Goal: Task Accomplishment & Management: Manage account settings

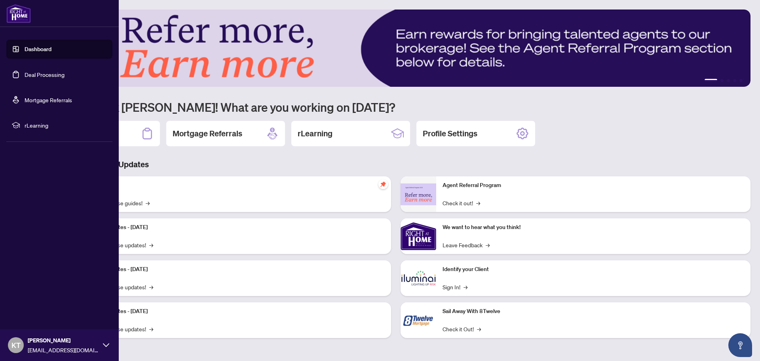
click at [35, 77] on link "Deal Processing" at bounding box center [45, 74] width 40 height 7
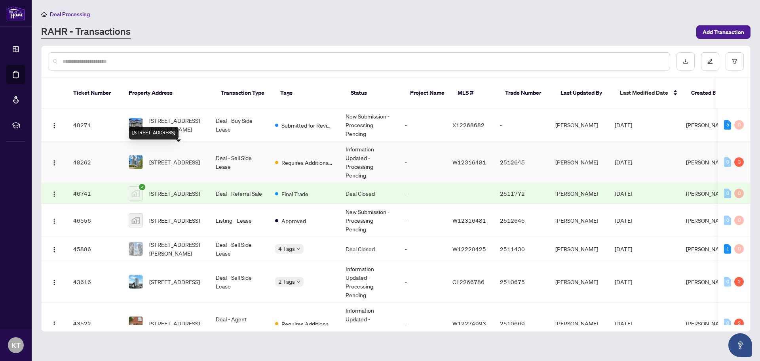
click at [190, 158] on span "431-30 Shore Breeze Dr, Toronto, Ontario M8V 0J1, Canada" at bounding box center [174, 162] width 51 height 9
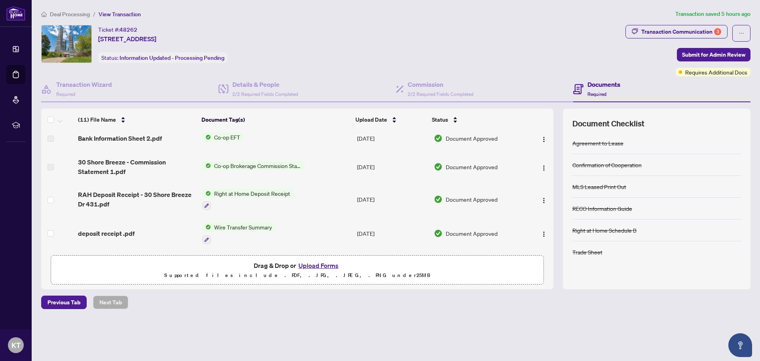
scroll to position [158, 0]
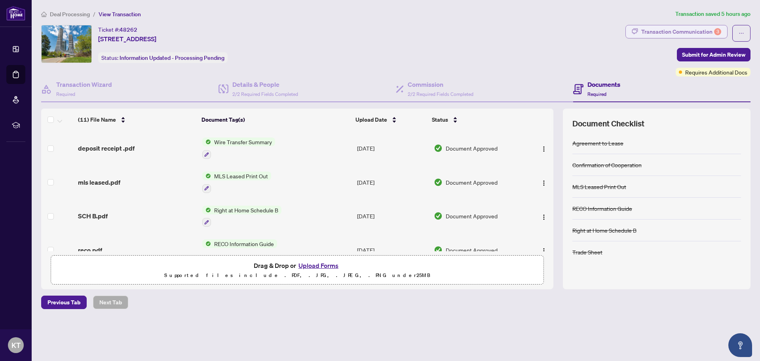
click at [679, 29] on div "Transaction Communication 3" at bounding box center [681, 31] width 80 height 13
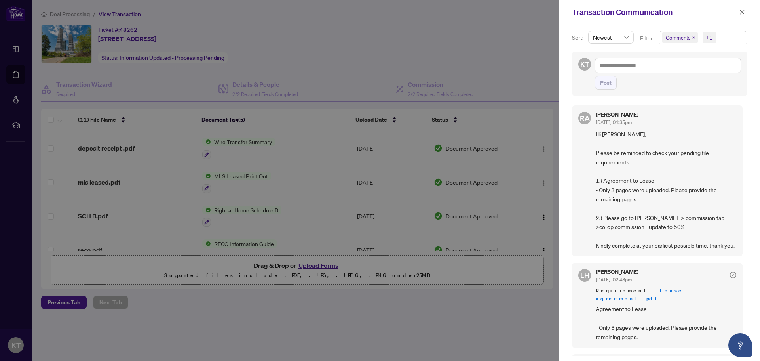
click at [470, 26] on div at bounding box center [380, 180] width 760 height 361
click at [740, 12] on icon "close" at bounding box center [743, 13] width 6 height 6
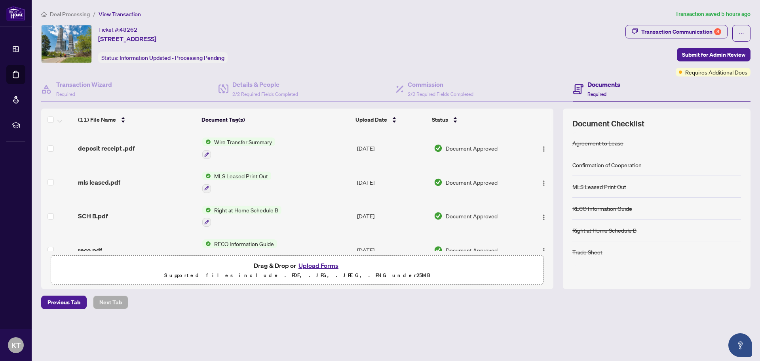
click at [279, 271] on p "Supported files include .PDF, .JPG, .JPEG, .PNG under 25 MB" at bounding box center [297, 275] width 483 height 10
click at [318, 265] on button "Upload Forms" at bounding box center [318, 265] width 45 height 10
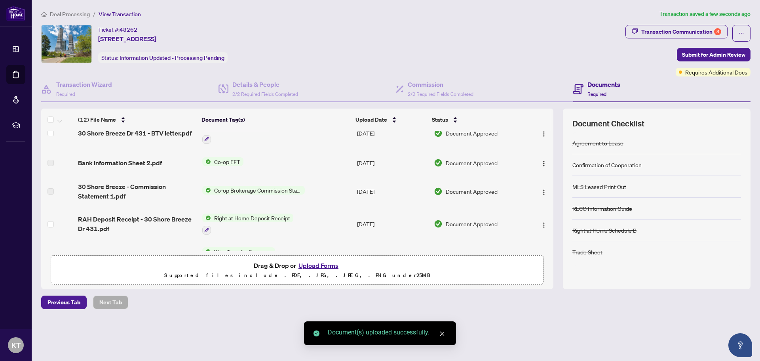
scroll to position [0, 0]
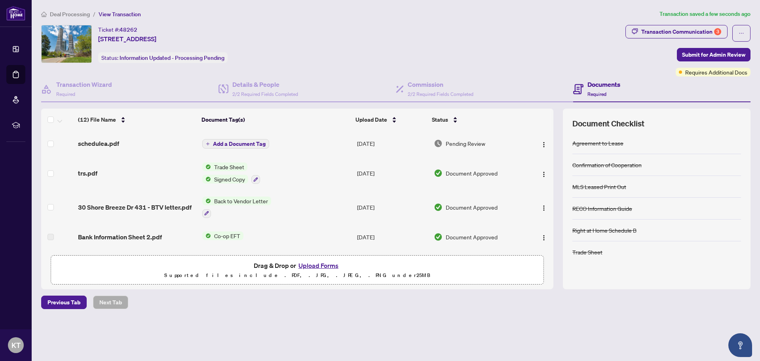
click at [247, 146] on span "Add a Document Tag" at bounding box center [239, 144] width 53 height 6
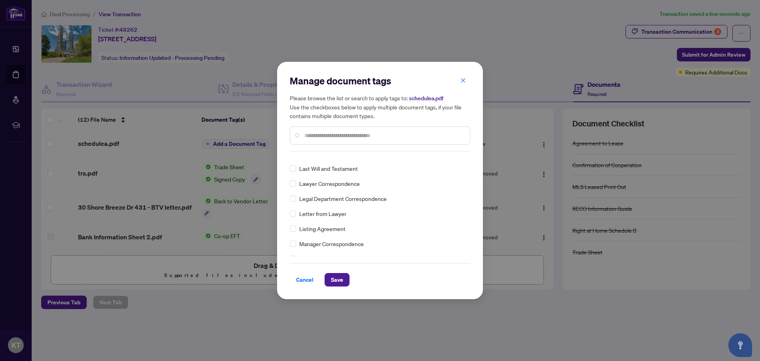
scroll to position [1109, 0]
click at [331, 282] on span "Save" at bounding box center [337, 279] width 12 height 13
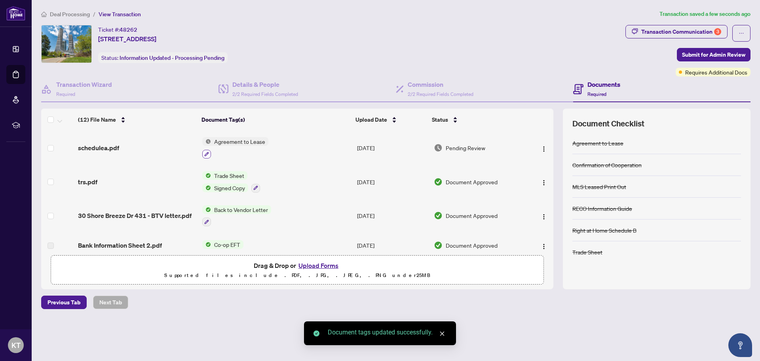
click at [206, 153] on icon "button" at bounding box center [206, 154] width 5 height 5
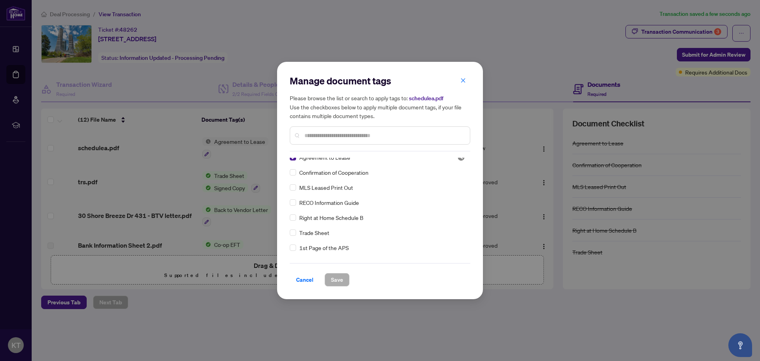
scroll to position [0, 0]
click at [462, 78] on icon "close" at bounding box center [463, 81] width 6 height 6
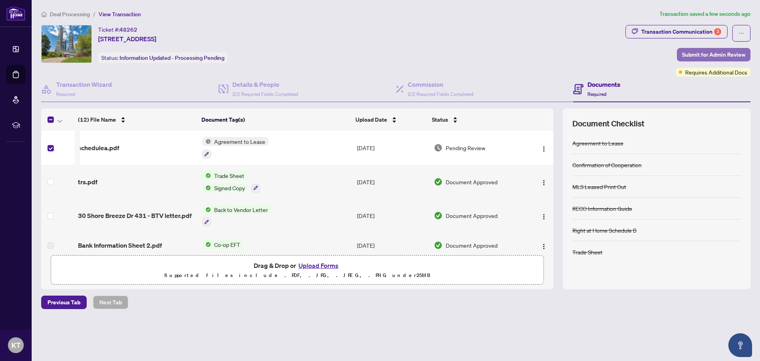
click at [728, 55] on span "Submit for Admin Review" at bounding box center [713, 54] width 63 height 13
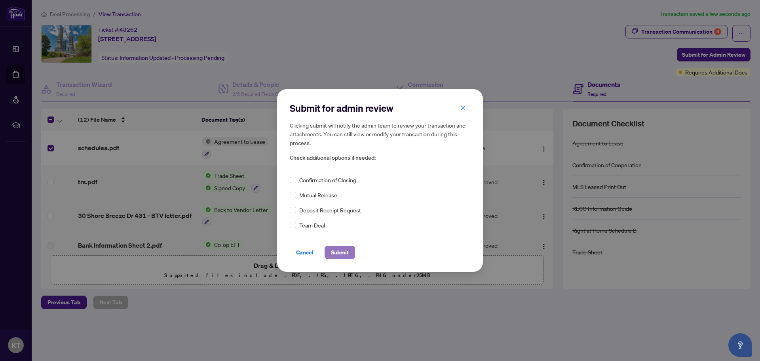
click at [339, 253] on span "Submit" at bounding box center [340, 252] width 18 height 13
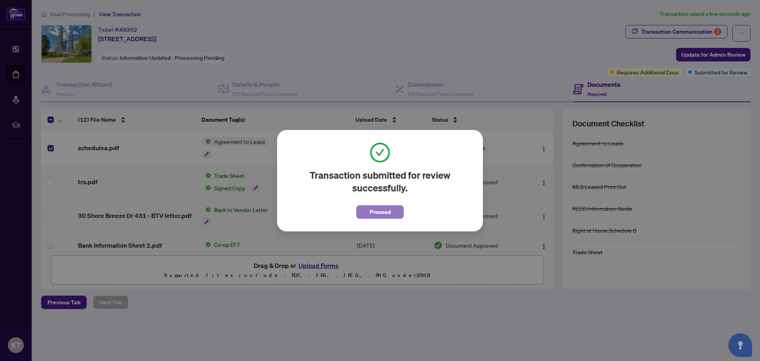
click at [399, 211] on button "Proceed" at bounding box center [380, 211] width 48 height 13
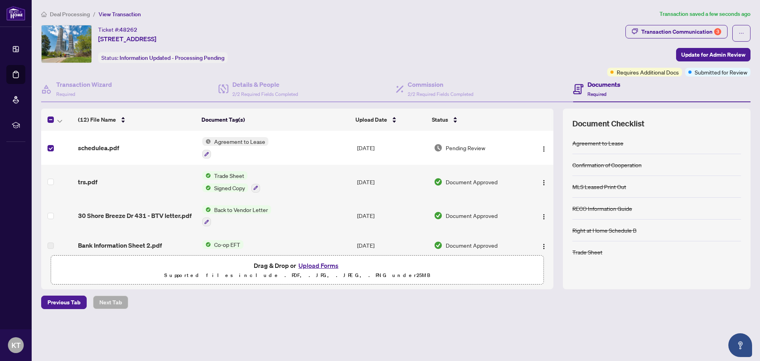
click at [226, 173] on span "Trade Sheet" at bounding box center [229, 175] width 36 height 9
click at [215, 214] on span "Trade Sheet" at bounding box center [214, 214] width 36 height 9
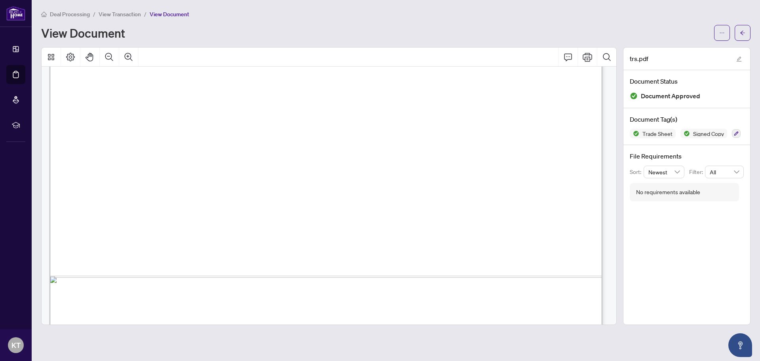
scroll to position [474, 0]
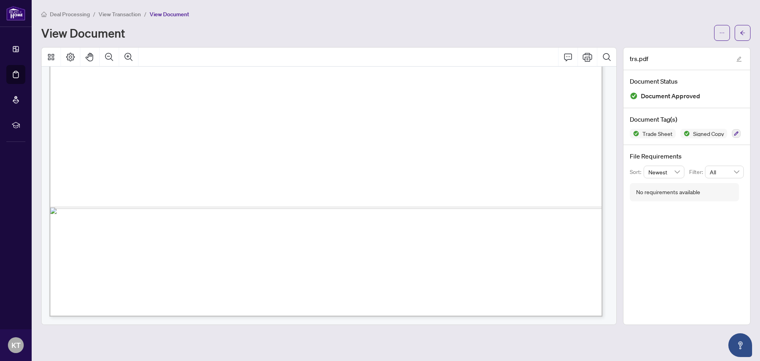
click at [685, 253] on div "trs.pdf Document Status Document Approved Document Tag(s) Trade Sheet Signed Co…" at bounding box center [686, 186] width 127 height 278
click at [746, 30] on button "button" at bounding box center [743, 33] width 16 height 16
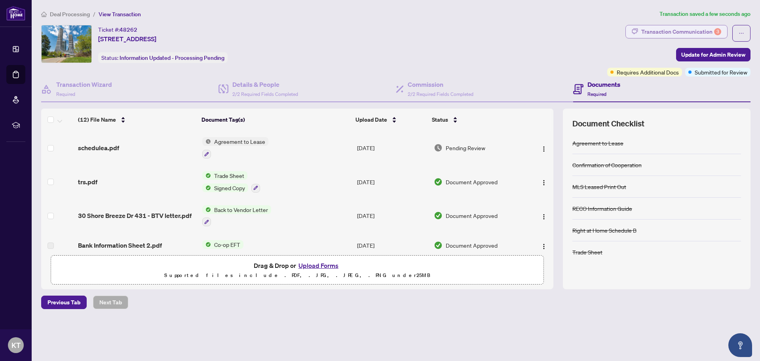
click at [702, 29] on div "Transaction Communication 3" at bounding box center [681, 31] width 80 height 13
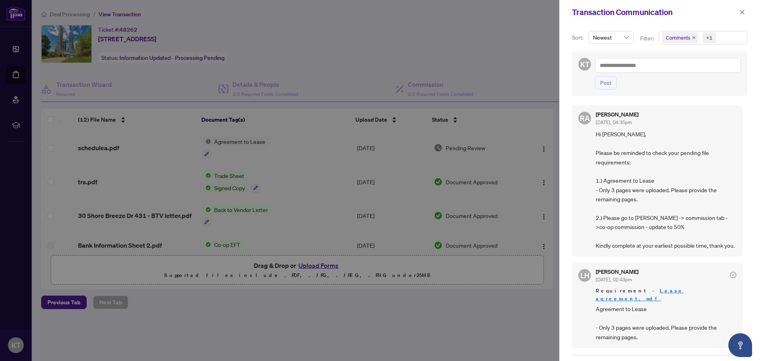
click at [412, 46] on div at bounding box center [380, 180] width 760 height 361
click at [742, 10] on icon "close" at bounding box center [743, 13] width 6 height 6
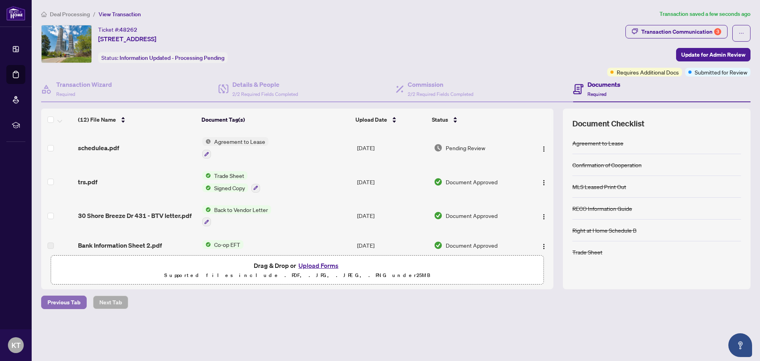
click at [62, 305] on span "Previous Tab" at bounding box center [64, 302] width 33 height 13
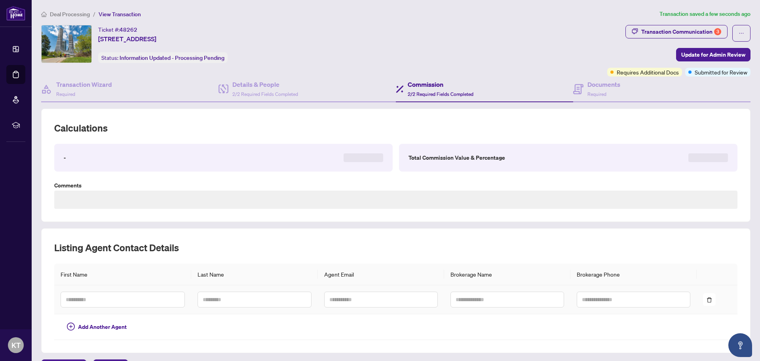
type textarea "**********"
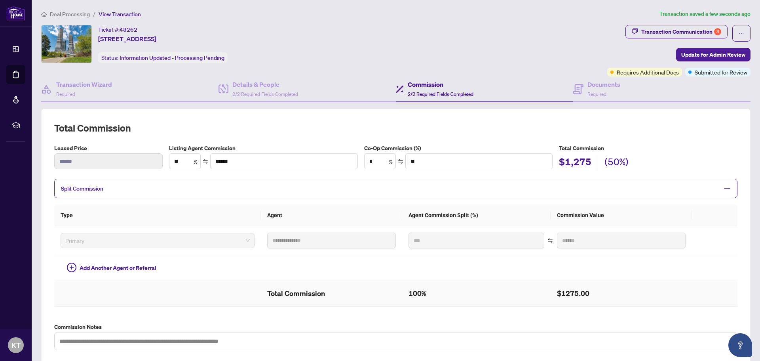
scroll to position [161, 0]
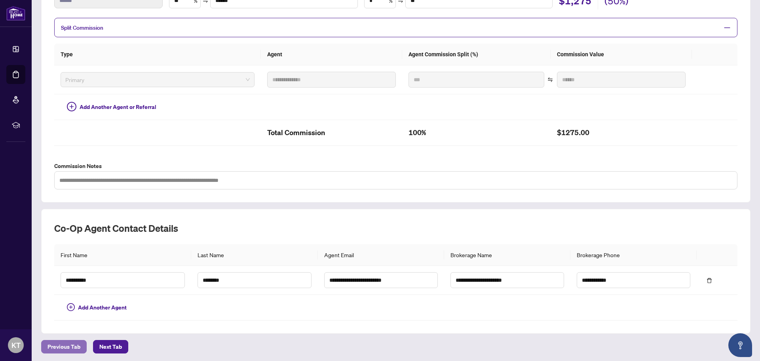
click at [63, 343] on span "Previous Tab" at bounding box center [64, 346] width 33 height 13
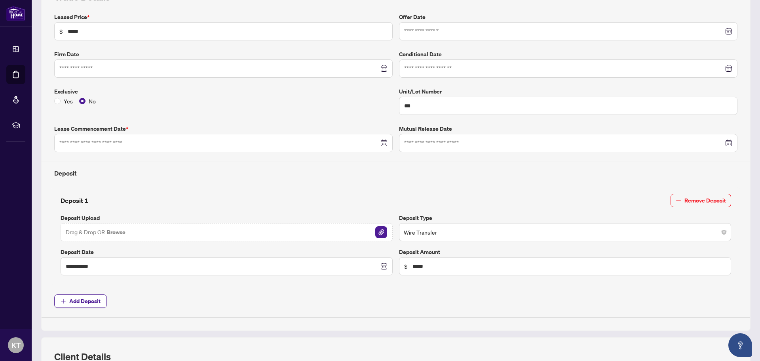
type input "**********"
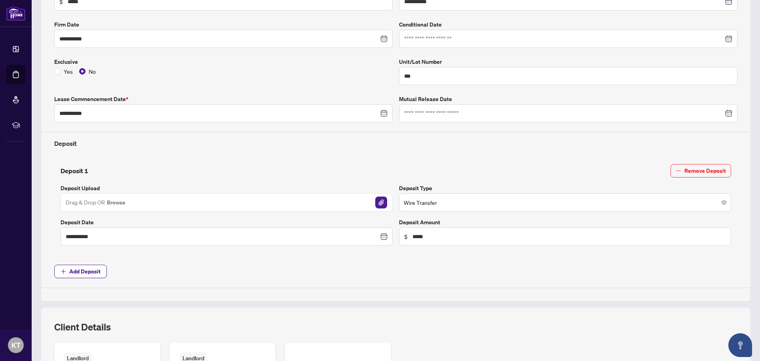
scroll to position [300, 0]
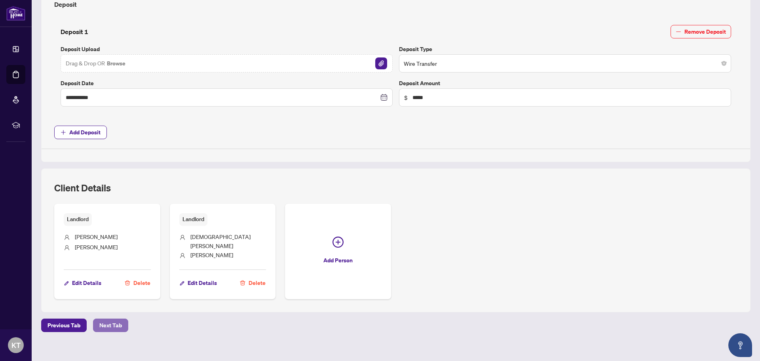
click at [110, 319] on span "Next Tab" at bounding box center [110, 325] width 23 height 13
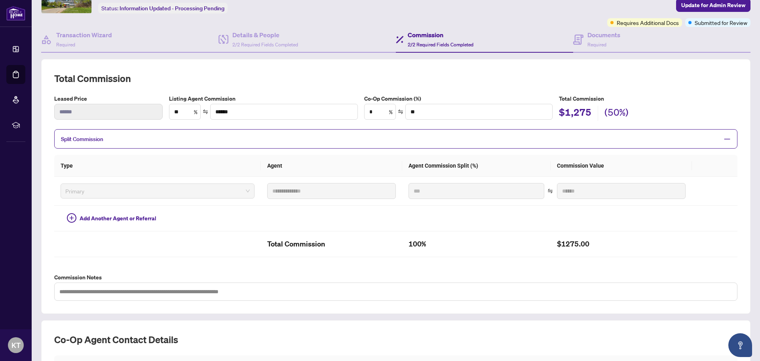
scroll to position [31, 0]
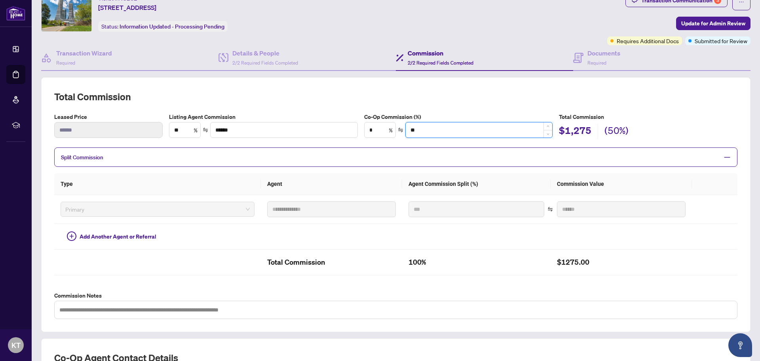
click at [443, 126] on input "**" at bounding box center [479, 129] width 147 height 15
type input "*"
type input "**"
click at [377, 131] on input "*" at bounding box center [380, 129] width 31 height 15
type input "*"
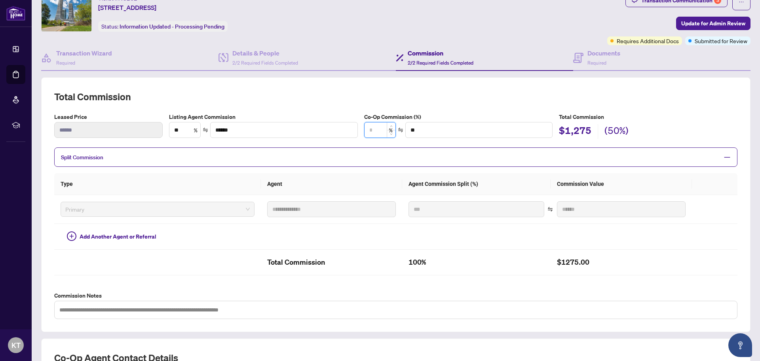
type input "******"
type input "**"
type input "******"
type input "**"
click at [478, 100] on h2 "Total Commission" at bounding box center [395, 96] width 683 height 13
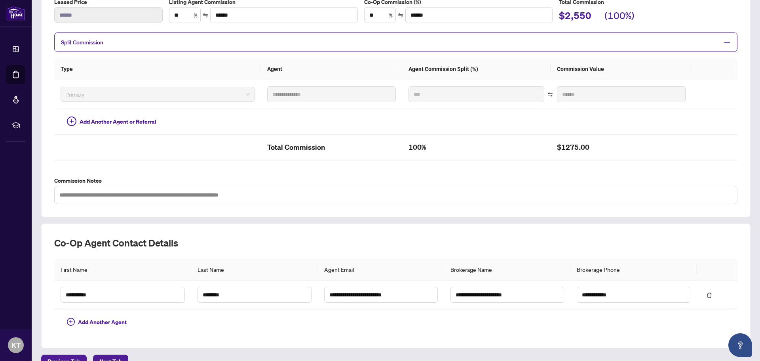
scroll to position [190, 0]
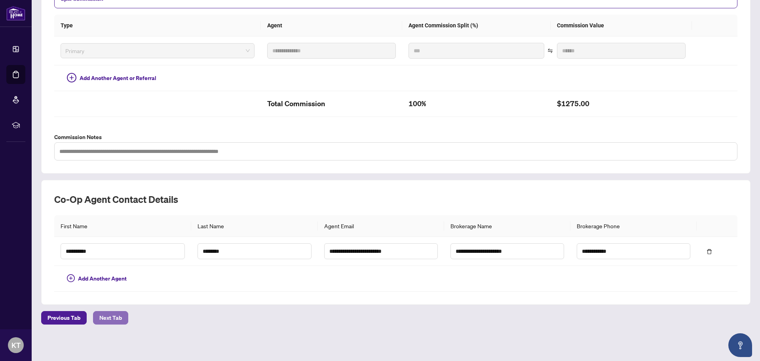
click at [107, 317] on span "Next Tab" at bounding box center [110, 317] width 23 height 13
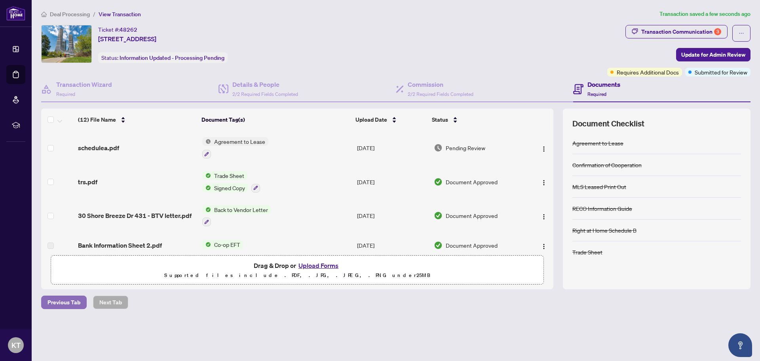
click at [65, 306] on span "Previous Tab" at bounding box center [64, 302] width 33 height 13
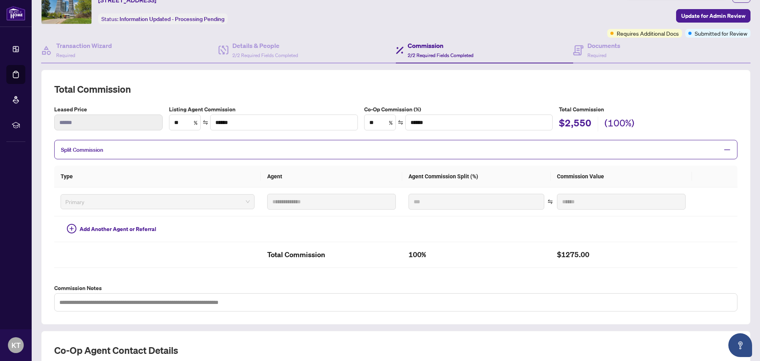
scroll to position [27, 0]
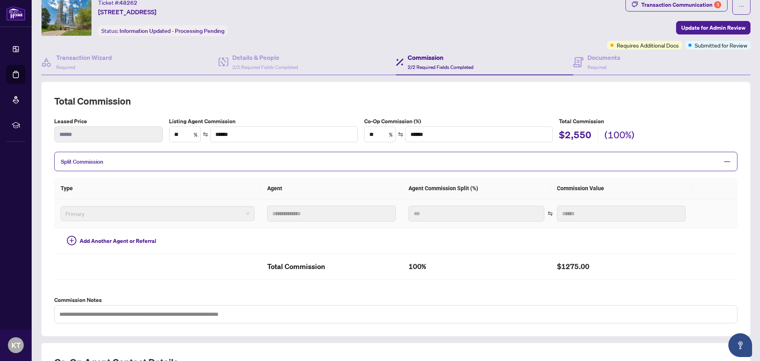
click at [119, 217] on span "Primary" at bounding box center [157, 213] width 185 height 12
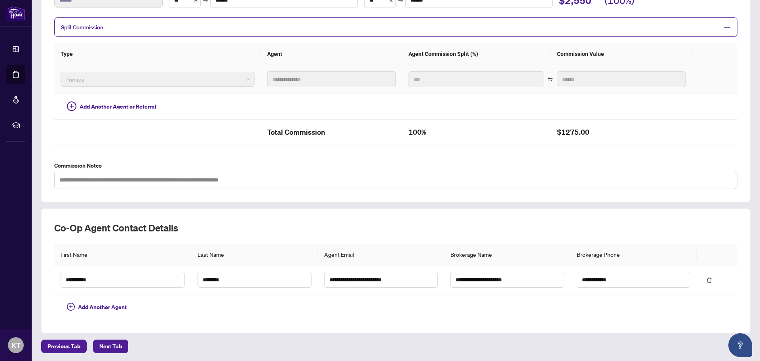
scroll to position [190, 0]
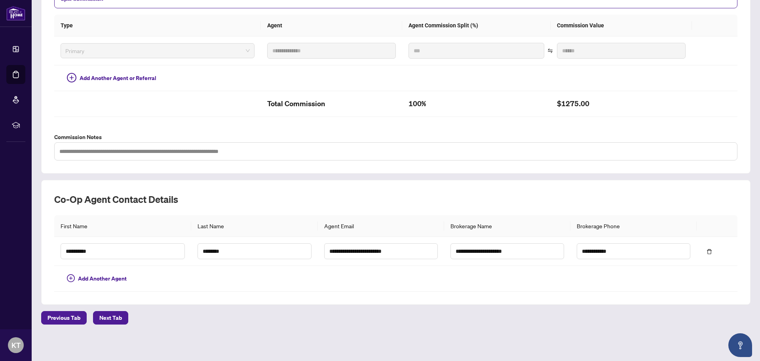
click at [123, 317] on div "Previous Tab Next Tab" at bounding box center [396, 317] width 710 height 13
click at [110, 317] on span "Next Tab" at bounding box center [110, 317] width 23 height 13
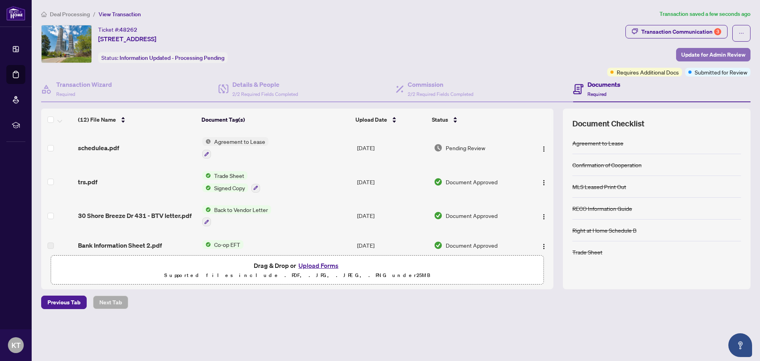
click at [704, 53] on span "Update for Admin Review" at bounding box center [713, 54] width 64 height 13
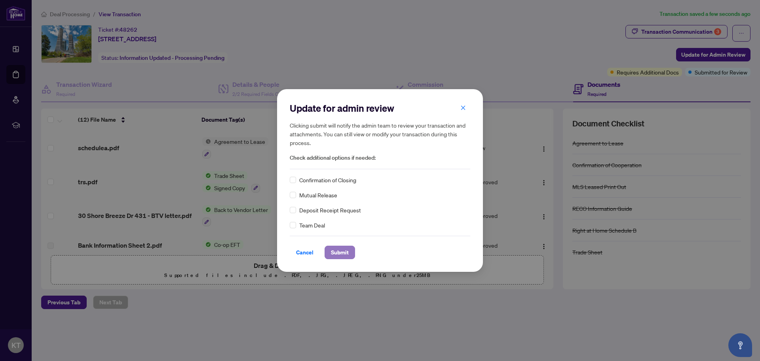
click at [340, 248] on span "Submit" at bounding box center [340, 252] width 18 height 13
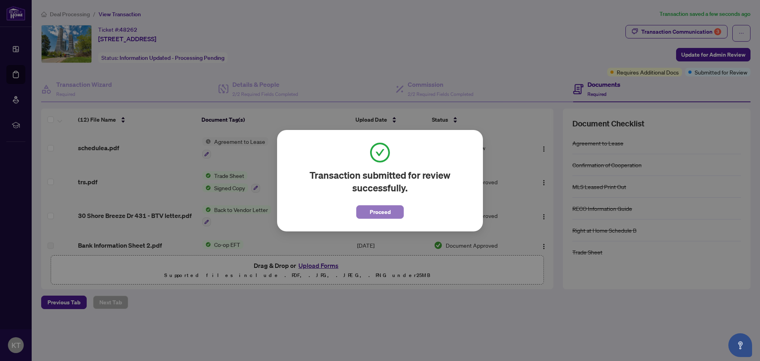
click at [379, 212] on span "Proceed" at bounding box center [380, 211] width 21 height 13
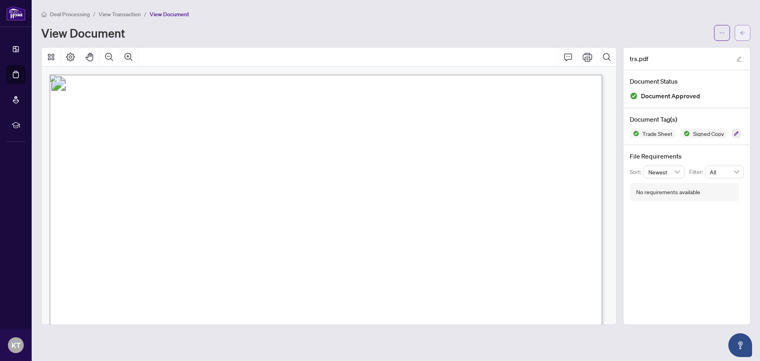
click at [745, 32] on icon "arrow-left" at bounding box center [743, 33] width 6 height 6
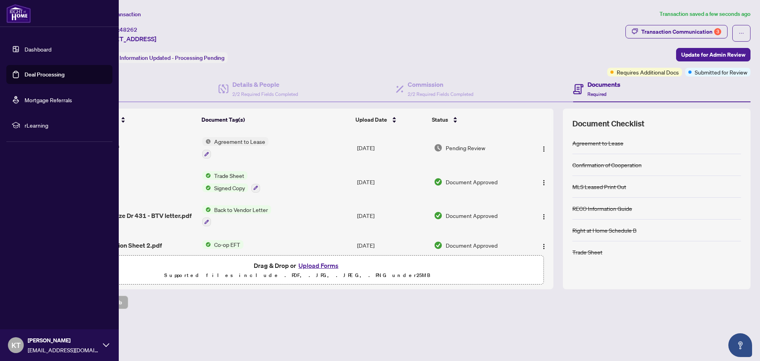
click at [38, 76] on link "Deal Processing" at bounding box center [45, 74] width 40 height 7
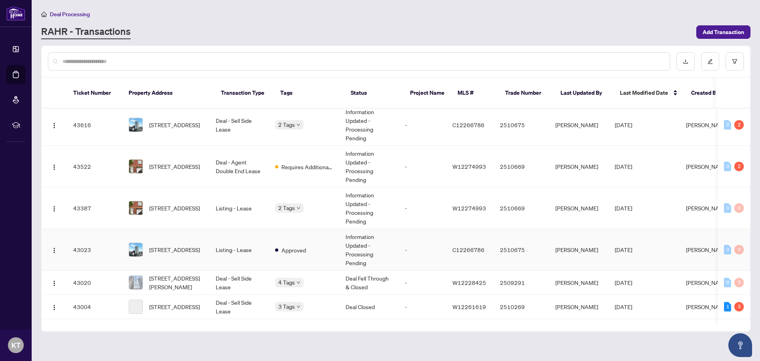
scroll to position [158, 0]
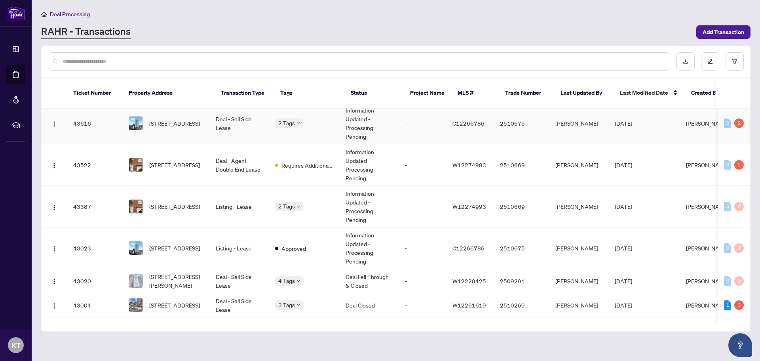
click at [209, 121] on td "5012-10 York St, Toronto, Ontario M5E 0J1, Canada" at bounding box center [165, 124] width 87 height 42
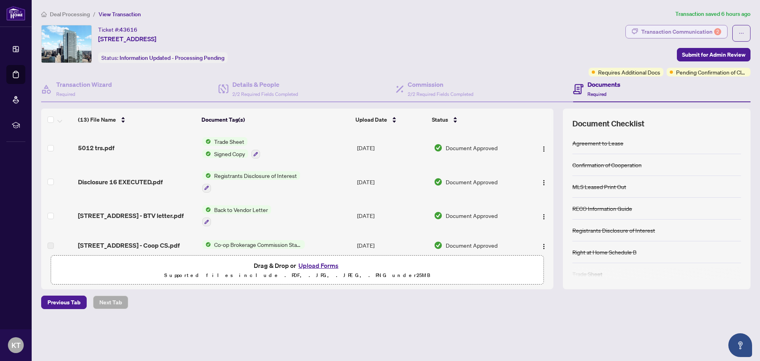
click at [675, 30] on div "Transaction Communication 2" at bounding box center [681, 31] width 80 height 13
type textarea "**********"
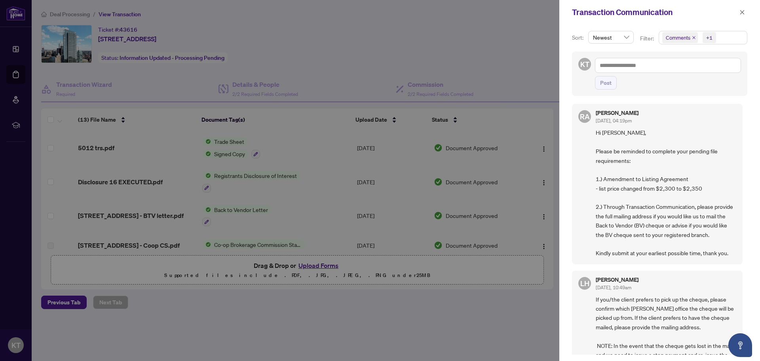
click at [512, 40] on div at bounding box center [380, 180] width 760 height 361
click at [744, 10] on icon "close" at bounding box center [743, 13] width 6 height 6
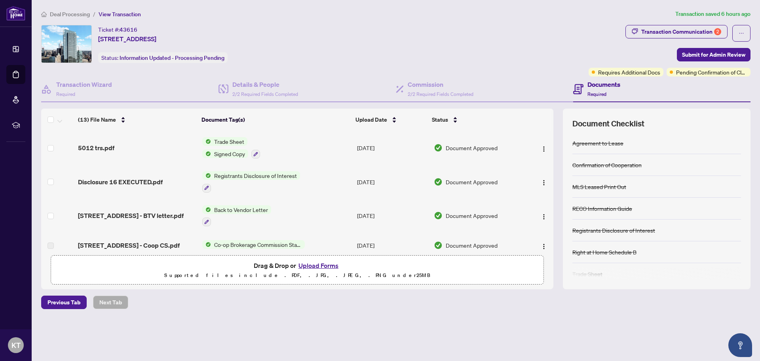
click at [328, 266] on button "Upload Forms" at bounding box center [318, 265] width 45 height 10
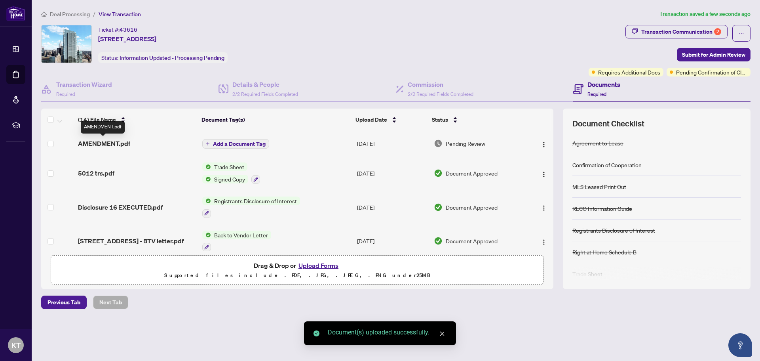
click at [93, 140] on span "AMENDMENT.pdf" at bounding box center [104, 144] width 52 height 10
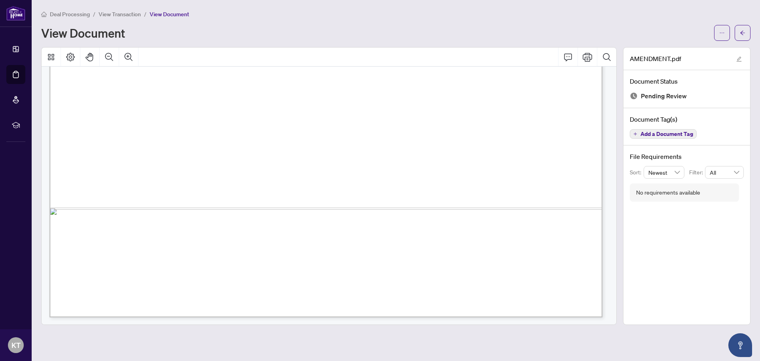
scroll to position [474, 0]
click at [742, 33] on icon "arrow-left" at bounding box center [742, 32] width 5 height 4
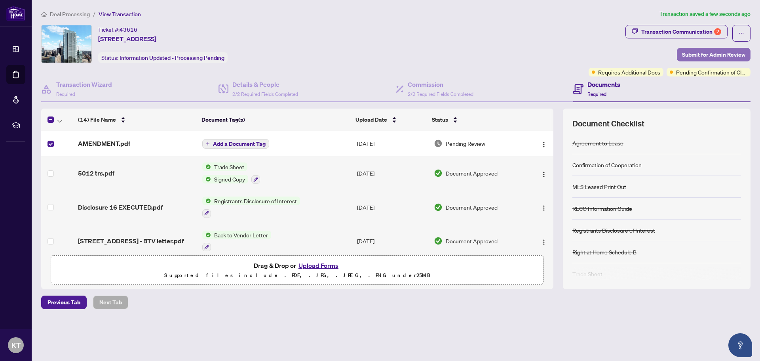
click at [722, 55] on span "Submit for Admin Review" at bounding box center [713, 54] width 63 height 13
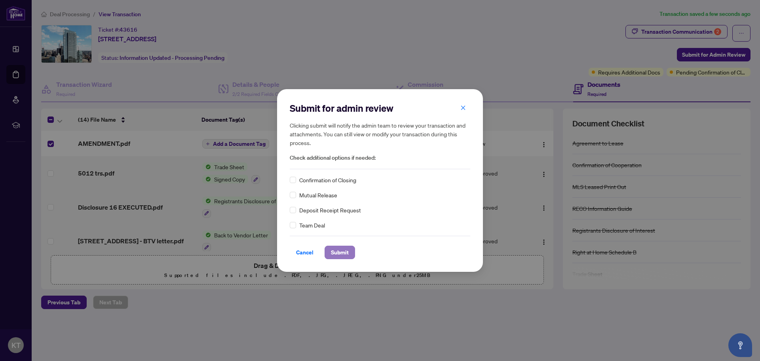
click at [342, 249] on span "Submit" at bounding box center [340, 252] width 18 height 13
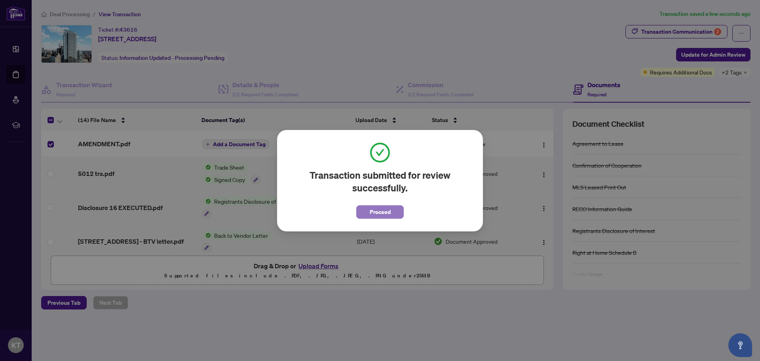
click at [372, 213] on span "Proceed" at bounding box center [380, 211] width 21 height 13
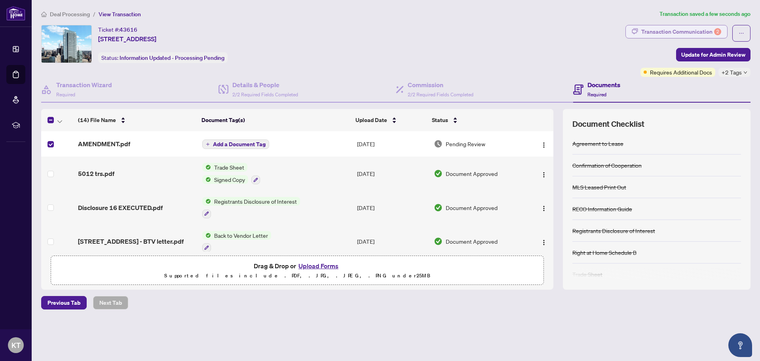
click at [682, 31] on div "Transaction Communication 2" at bounding box center [681, 31] width 80 height 13
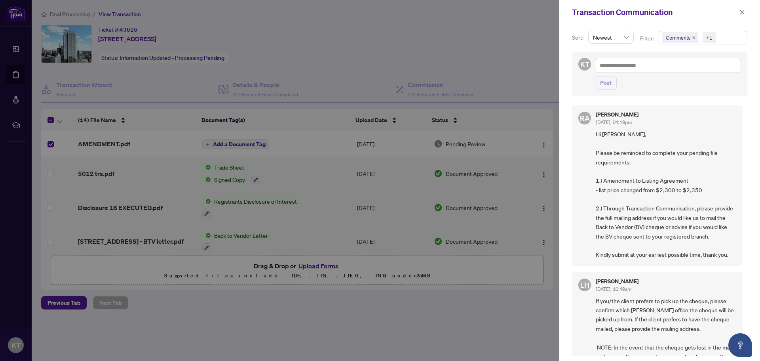
click at [354, 48] on div at bounding box center [380, 180] width 760 height 361
click at [741, 13] on icon "close" at bounding box center [743, 13] width 6 height 6
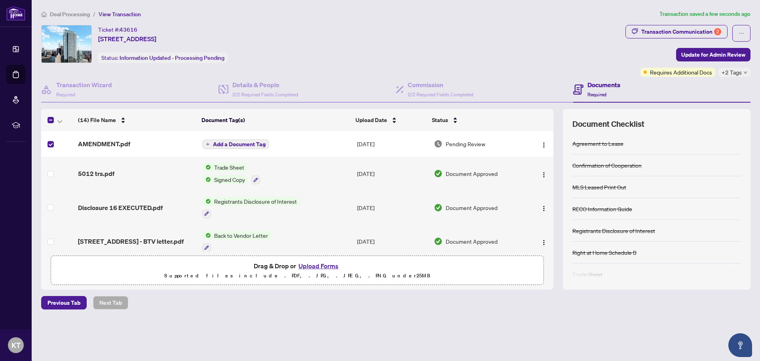
click at [236, 146] on span "Add a Document Tag" at bounding box center [239, 144] width 53 height 6
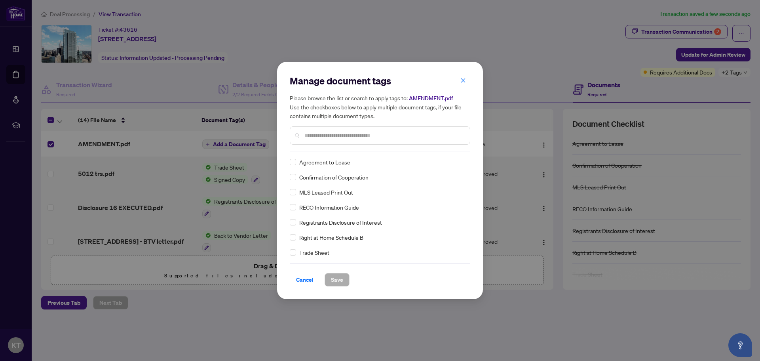
click at [357, 135] on input "text" at bounding box center [383, 135] width 159 height 9
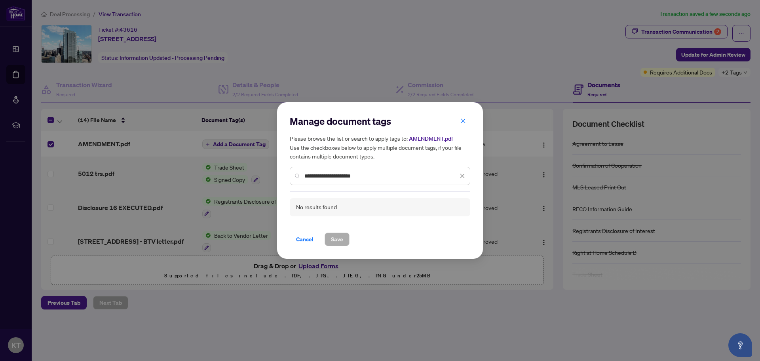
click at [348, 176] on input "**********" at bounding box center [381, 175] width 154 height 9
click at [373, 171] on div "**********" at bounding box center [380, 176] width 181 height 18
click at [506, 281] on div "**********" at bounding box center [380, 180] width 760 height 361
click at [370, 173] on input "**********" at bounding box center [381, 175] width 154 height 9
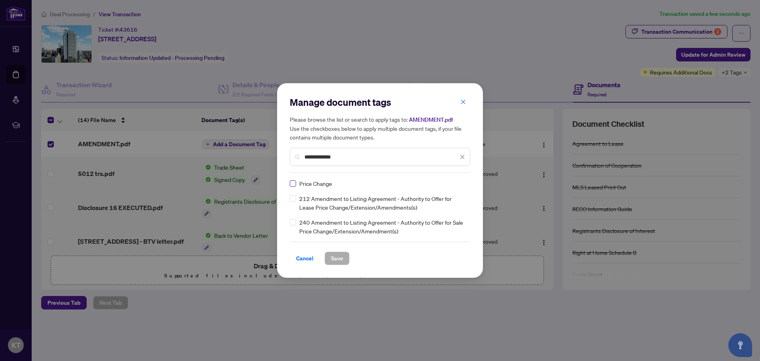
type input "**********"
click at [293, 187] on label at bounding box center [293, 183] width 6 height 9
click at [299, 179] on div "Price Change" at bounding box center [369, 183] width 158 height 9
click at [296, 185] on div "Price Change" at bounding box center [369, 183] width 158 height 9
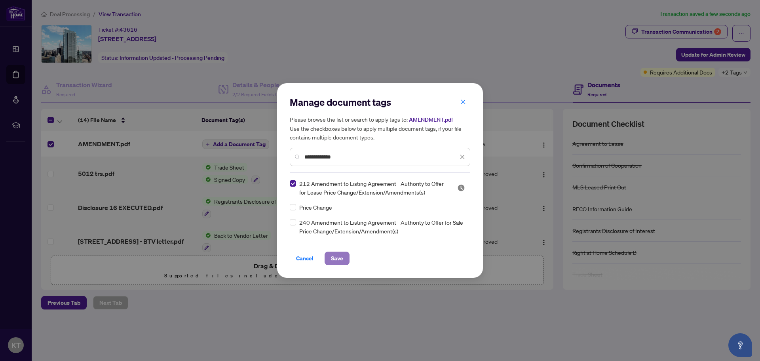
click at [338, 252] on span "Save" at bounding box center [337, 258] width 12 height 13
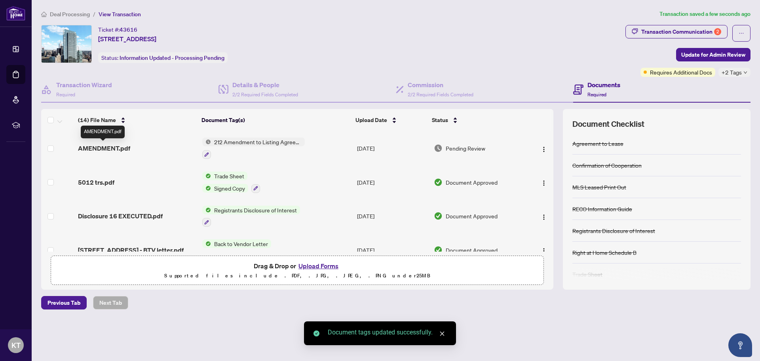
click at [109, 144] on span "AMENDMENT.pdf" at bounding box center [104, 148] width 52 height 10
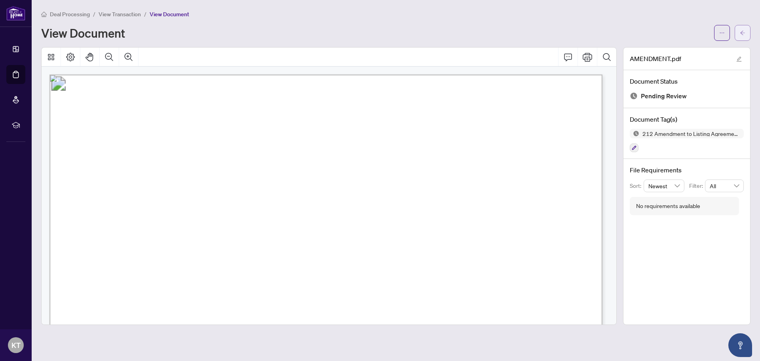
click at [742, 27] on span "button" at bounding box center [743, 33] width 6 height 13
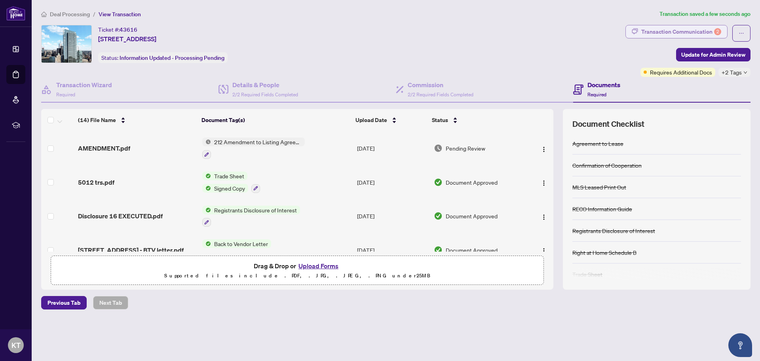
click at [707, 28] on div "Transaction Communication 2" at bounding box center [681, 31] width 80 height 13
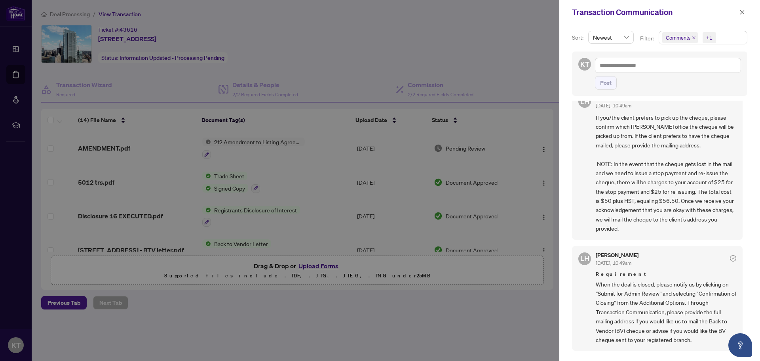
scroll to position [198, 0]
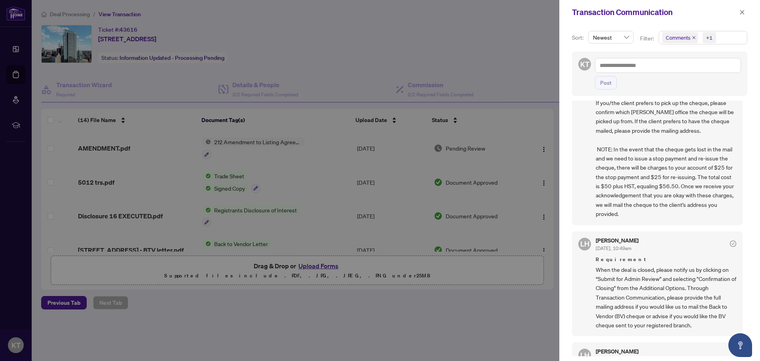
click at [504, 38] on div at bounding box center [380, 180] width 760 height 361
click at [737, 16] on span at bounding box center [742, 13] width 10 height 10
click at [740, 12] on icon "close" at bounding box center [743, 13] width 6 height 6
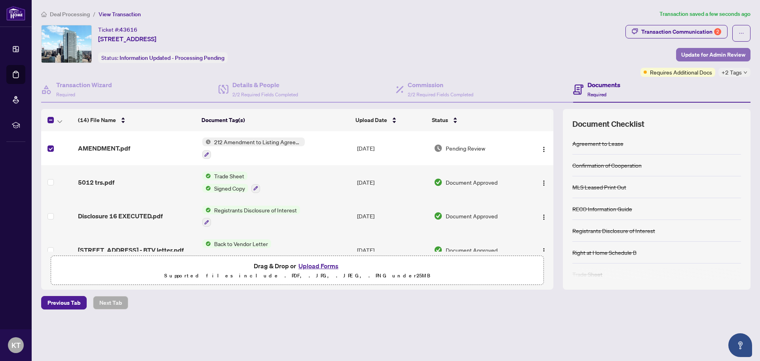
click at [731, 53] on span "Update for Admin Review" at bounding box center [713, 54] width 64 height 13
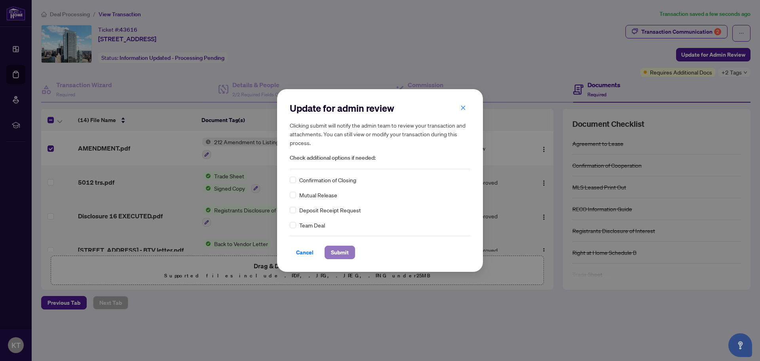
click at [342, 252] on span "Submit" at bounding box center [340, 252] width 18 height 13
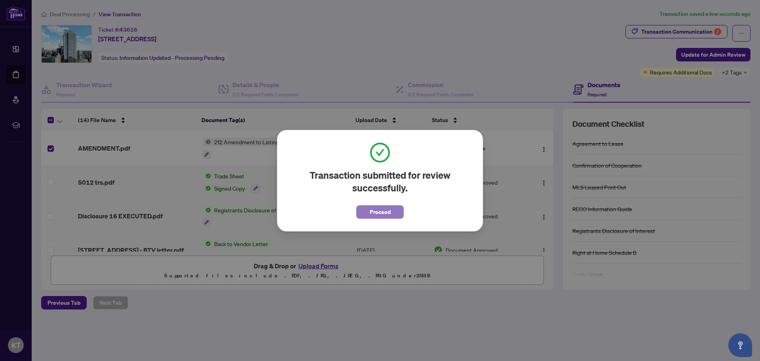
click at [378, 209] on span "Proceed" at bounding box center [380, 211] width 21 height 13
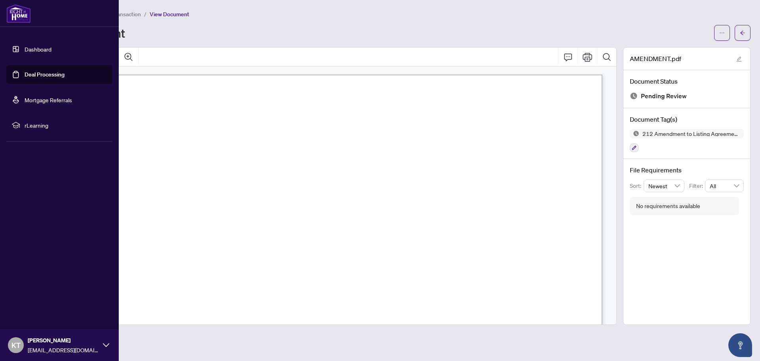
click at [46, 75] on link "Deal Processing" at bounding box center [45, 74] width 40 height 7
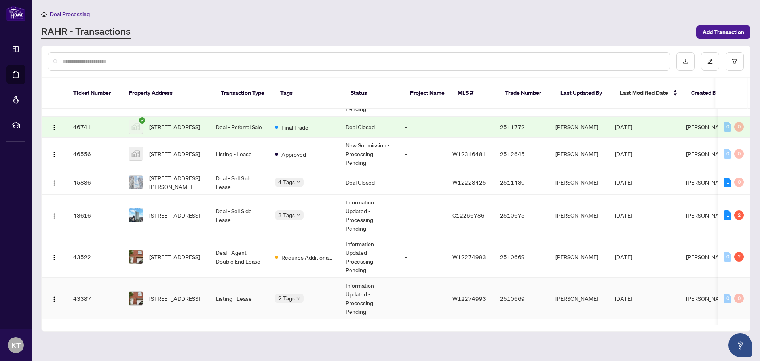
scroll to position [119, 0]
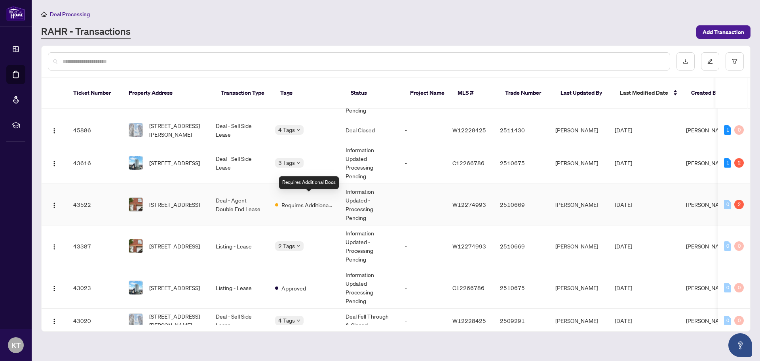
click at [294, 200] on span "Requires Additional Docs" at bounding box center [307, 204] width 51 height 9
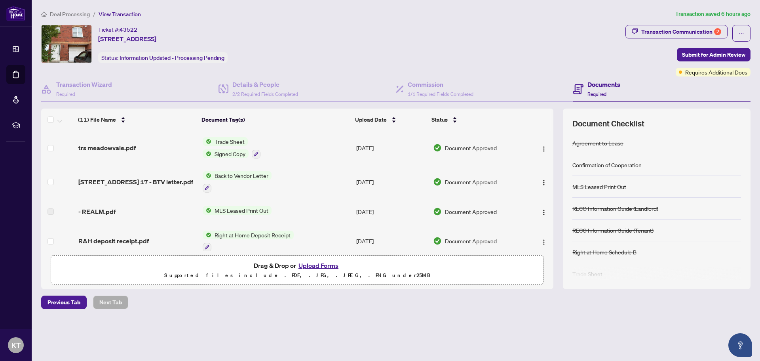
click at [689, 21] on div "Deal Processing / View Transaction Transaction saved 6 hours ago Ticket #: 4352…" at bounding box center [396, 173] width 716 height 327
click at [693, 31] on div "Transaction Communication 2" at bounding box center [681, 31] width 80 height 13
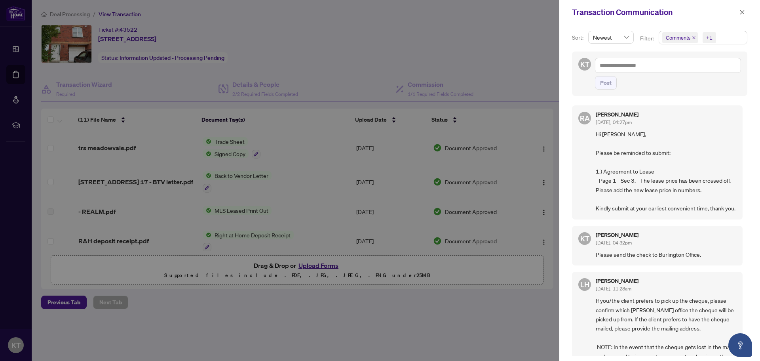
click at [503, 40] on div at bounding box center [380, 180] width 760 height 361
click at [741, 6] on span "button" at bounding box center [743, 12] width 6 height 13
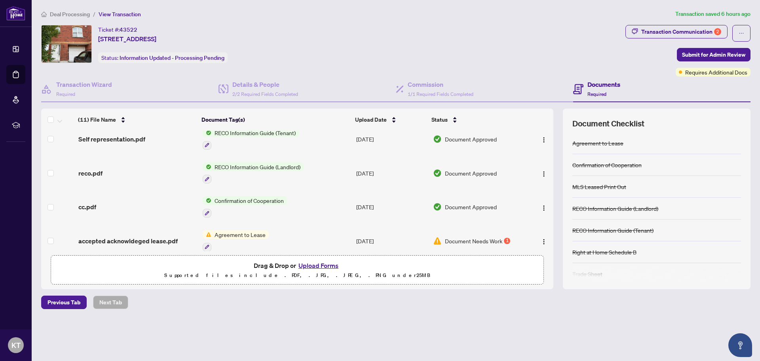
scroll to position [245, 0]
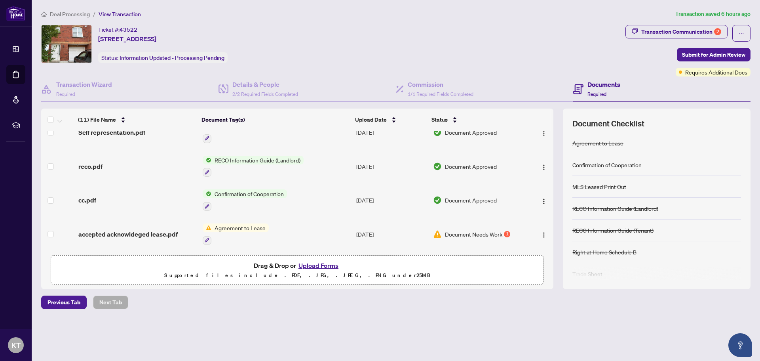
click at [236, 226] on span "Agreement to Lease" at bounding box center [239, 227] width 57 height 9
click at [221, 272] on p "Supported files include .PDF, .JPG, .JPEG, .PNG under 25 MB" at bounding box center [297, 275] width 483 height 10
click at [228, 227] on span "Agreement to Lease" at bounding box center [239, 227] width 57 height 9
click at [230, 265] on span "Agreement to Lease" at bounding box center [227, 264] width 57 height 9
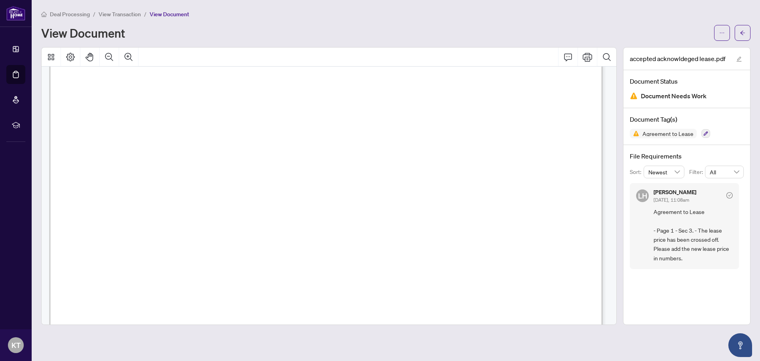
scroll to position [198, 0]
click at [739, 32] on button "button" at bounding box center [743, 33] width 16 height 16
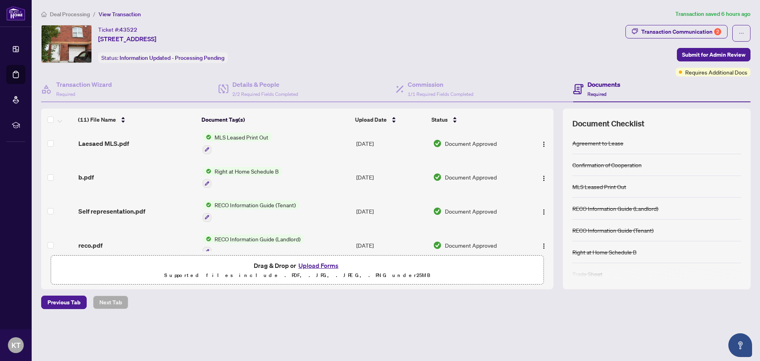
scroll to position [245, 0]
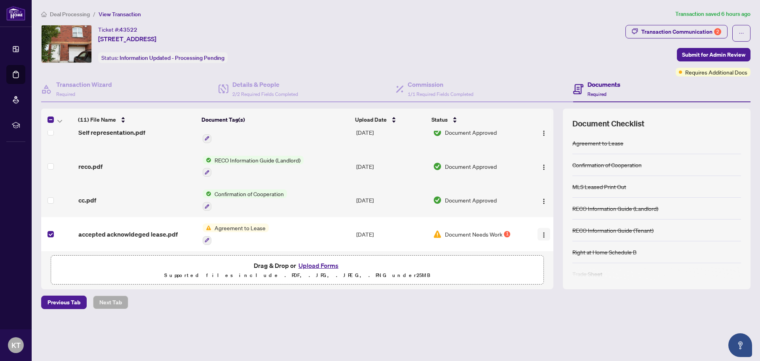
click at [542, 232] on img "button" at bounding box center [544, 235] width 6 height 6
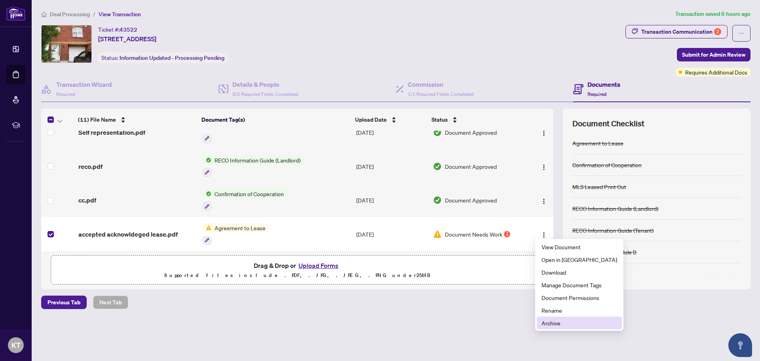
click at [561, 324] on span "Archive" at bounding box center [580, 322] width 76 height 9
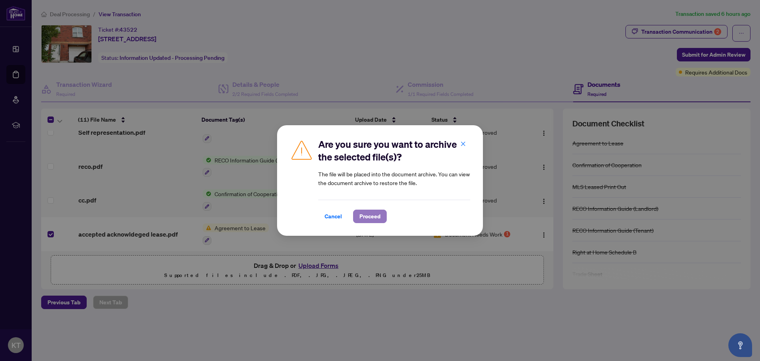
click at [360, 215] on span "Proceed" at bounding box center [370, 216] width 21 height 13
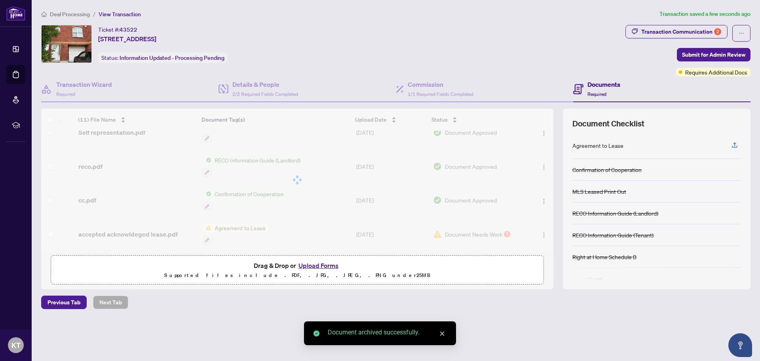
scroll to position [211, 0]
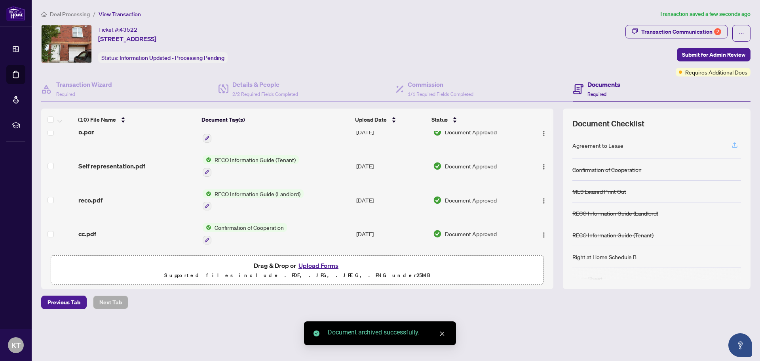
click at [734, 145] on icon "button" at bounding box center [734, 144] width 7 height 7
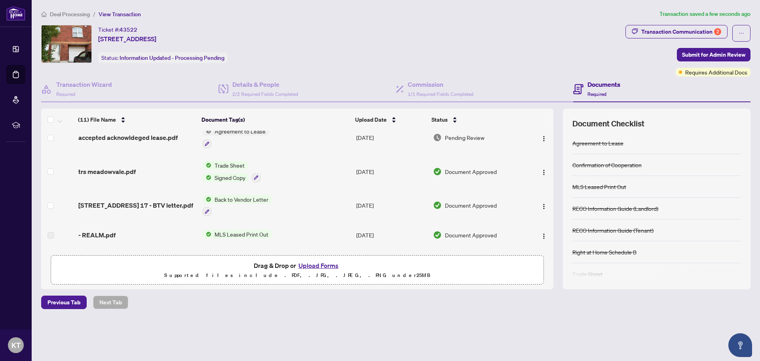
scroll to position [0, 0]
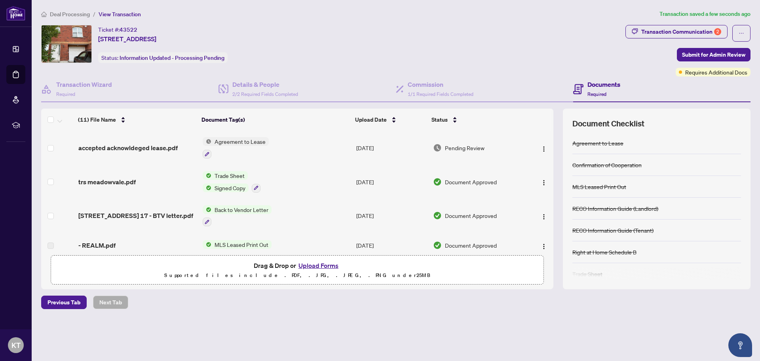
click at [44, 148] on td at bounding box center [58, 148] width 34 height 34
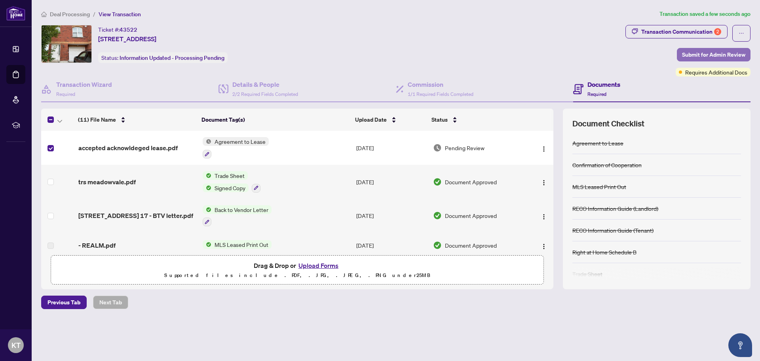
click at [745, 55] on span "Submit for Admin Review" at bounding box center [713, 54] width 63 height 13
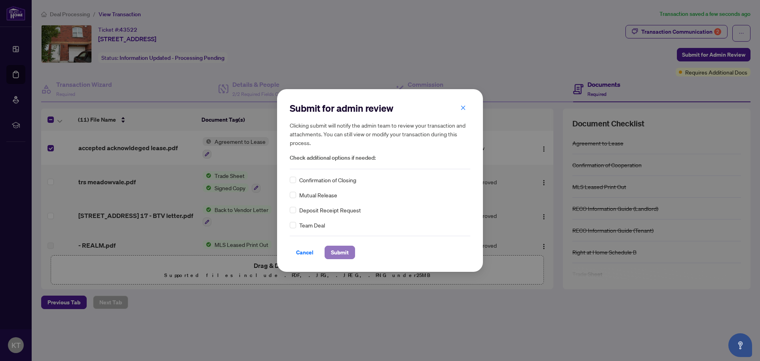
click at [337, 254] on span "Submit" at bounding box center [340, 252] width 18 height 13
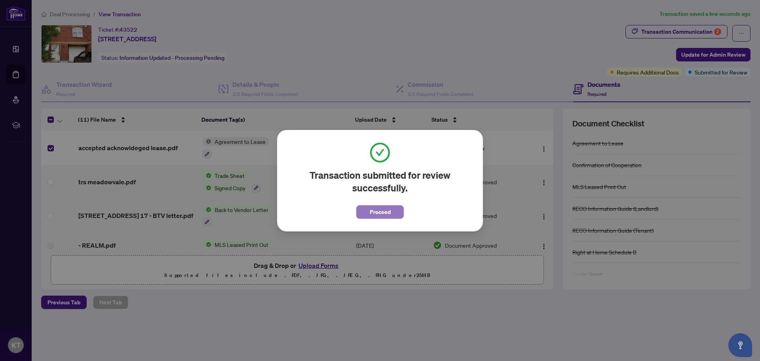
click at [375, 212] on span "Proceed" at bounding box center [380, 211] width 21 height 13
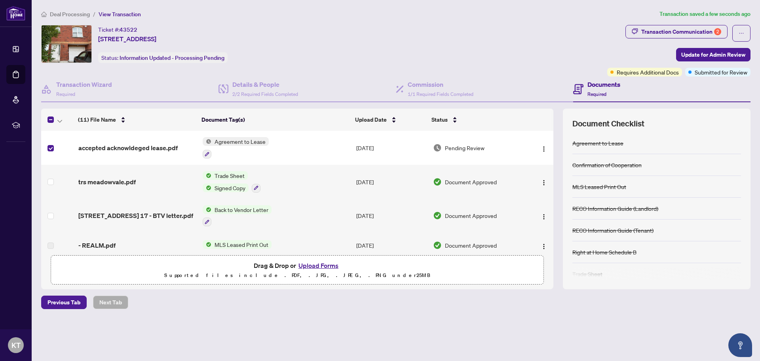
click at [215, 141] on span "Agreement to Lease" at bounding box center [239, 141] width 57 height 9
click at [213, 181] on span "Agreement to Lease" at bounding box center [227, 180] width 57 height 9
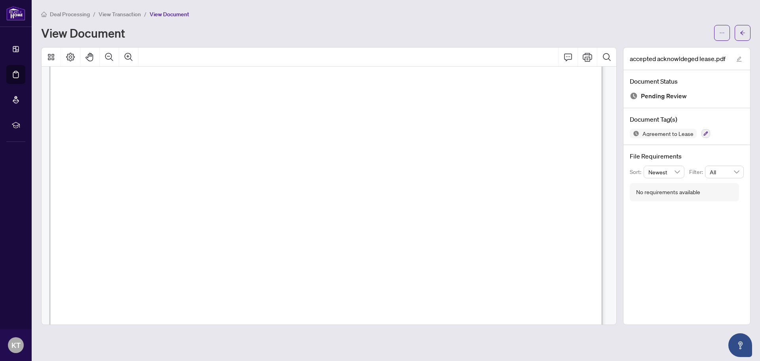
scroll to position [79, 0]
click at [746, 30] on button "button" at bounding box center [743, 33] width 16 height 16
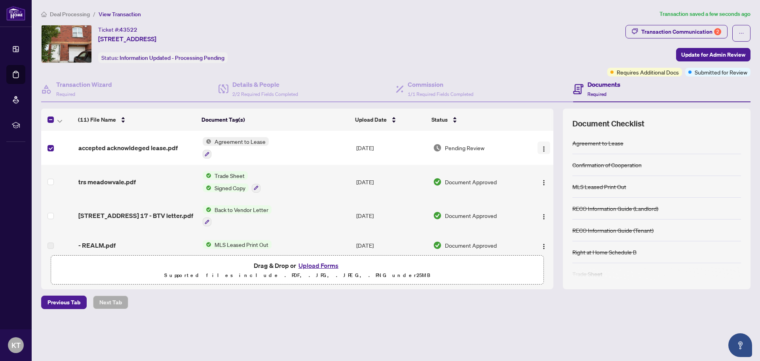
click at [541, 148] on img "button" at bounding box center [544, 149] width 6 height 6
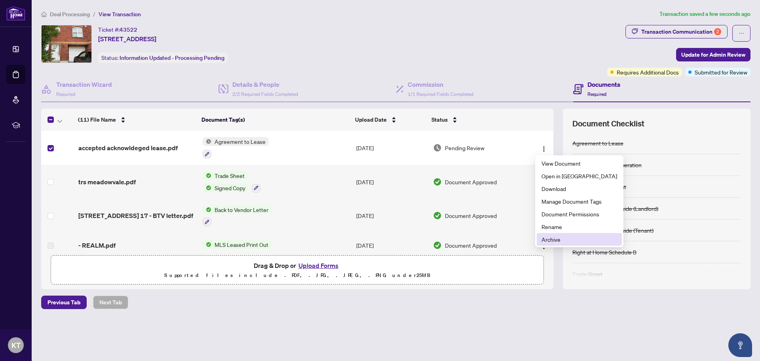
click at [555, 238] on span "Archive" at bounding box center [580, 239] width 76 height 9
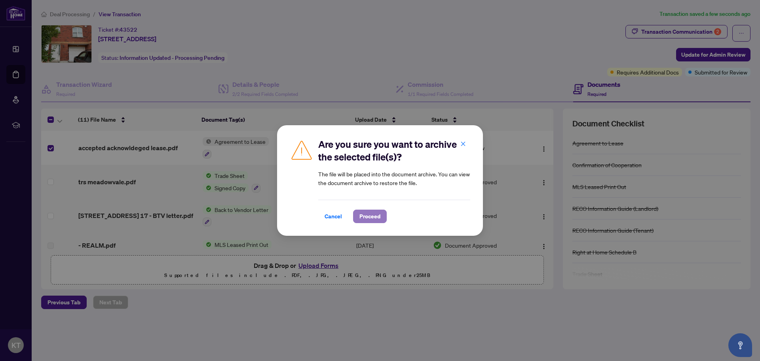
click at [360, 218] on span "Proceed" at bounding box center [370, 216] width 21 height 13
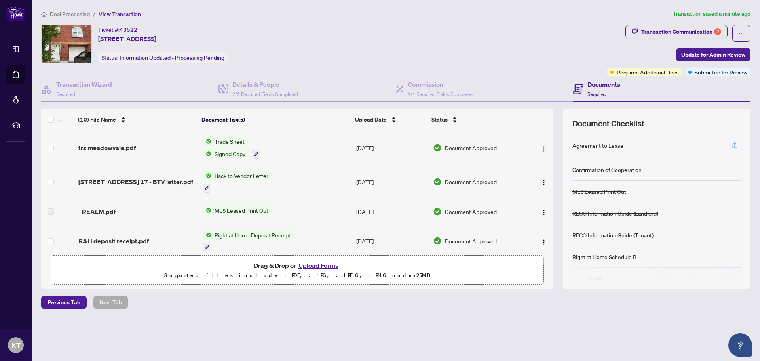
click at [735, 141] on icon "button" at bounding box center [734, 144] width 7 height 7
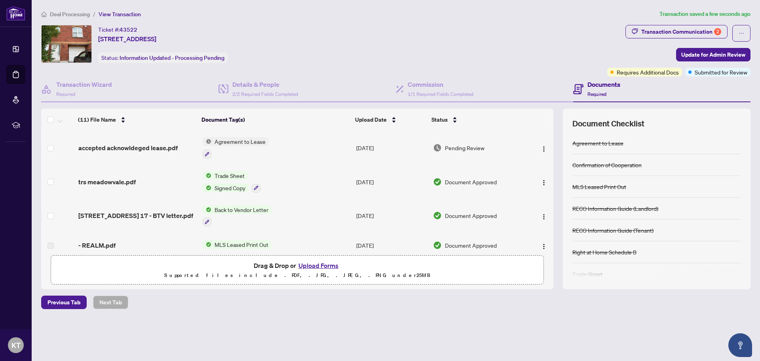
click at [232, 136] on td "Agreement to Lease" at bounding box center [276, 148] width 153 height 34
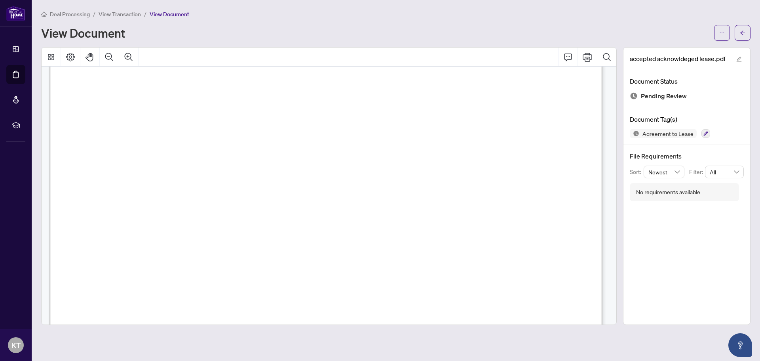
scroll to position [158, 0]
click at [704, 260] on div "accepted acknowldeged lease.pdf Document Status Pending Review Document Tag(s) …" at bounding box center [686, 186] width 127 height 278
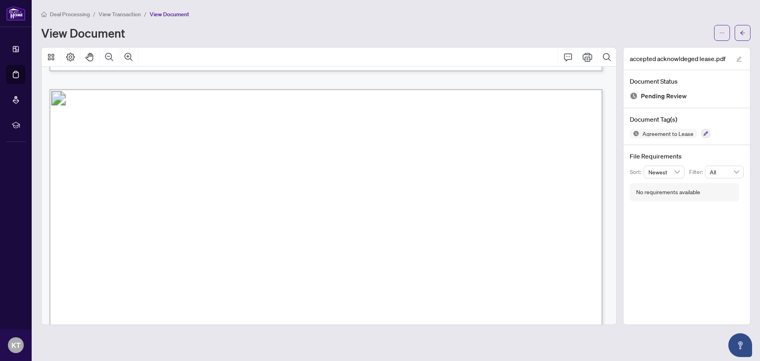
scroll to position [4514, 0]
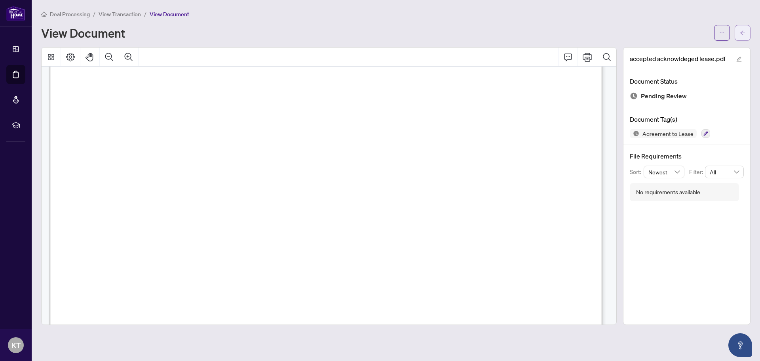
click at [746, 32] on button "button" at bounding box center [743, 33] width 16 height 16
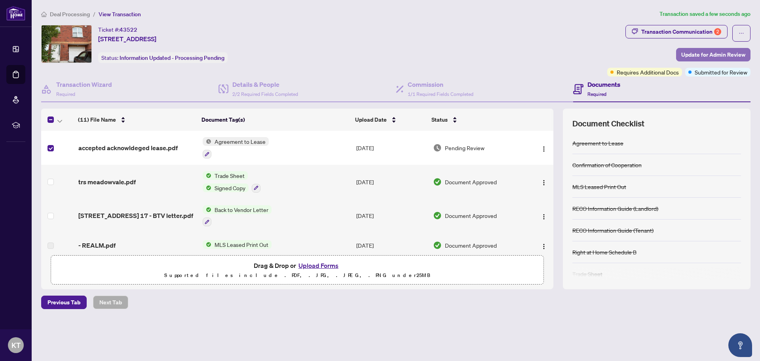
click at [699, 57] on span "Update for Admin Review" at bounding box center [713, 54] width 64 height 13
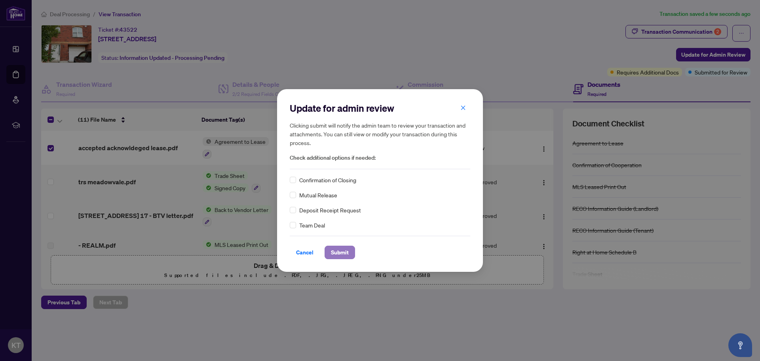
click at [337, 251] on span "Submit" at bounding box center [340, 252] width 18 height 13
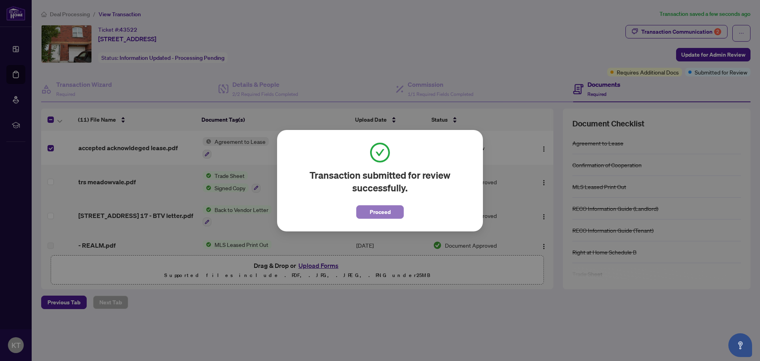
click at [373, 217] on span "Proceed" at bounding box center [380, 211] width 21 height 13
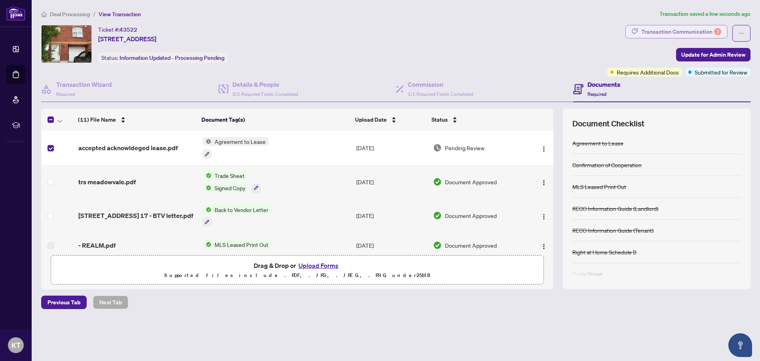
click at [683, 29] on div "Transaction Communication 2" at bounding box center [681, 31] width 80 height 13
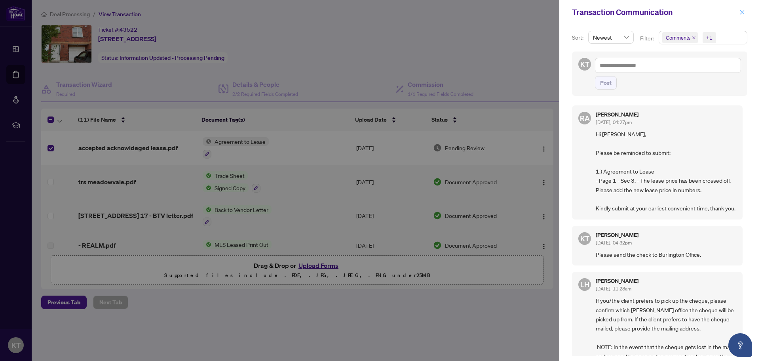
click at [743, 11] on icon "close" at bounding box center [742, 12] width 4 height 4
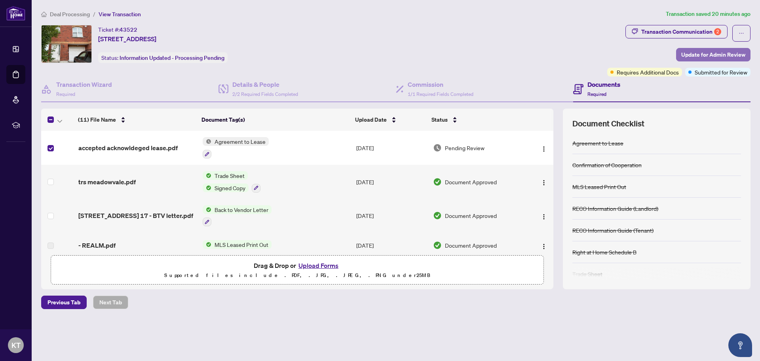
click at [712, 52] on span "Update for Admin Review" at bounding box center [713, 54] width 64 height 13
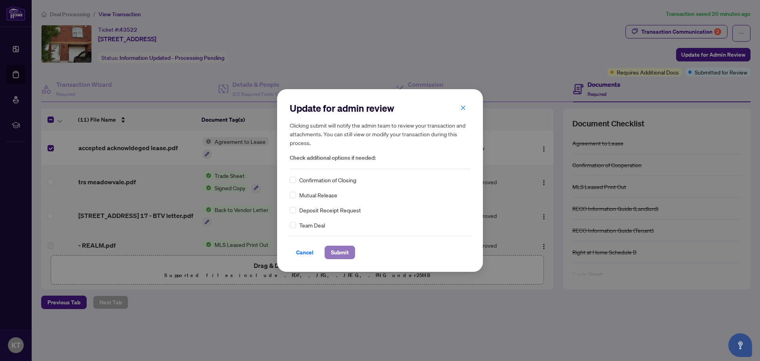
click at [337, 257] on span "Submit" at bounding box center [340, 252] width 18 height 13
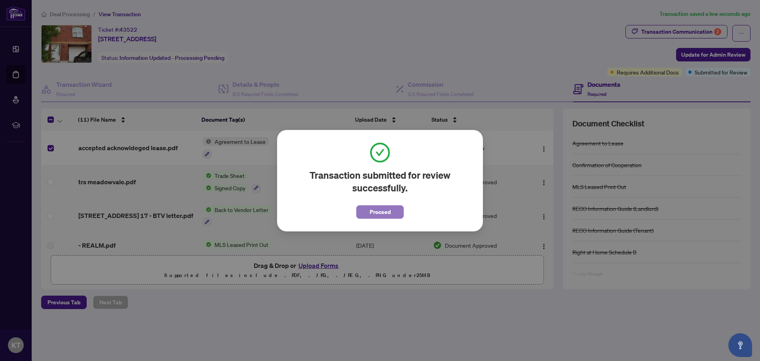
click at [384, 210] on span "Proceed" at bounding box center [380, 211] width 21 height 13
